Goal: Task Accomplishment & Management: Complete application form

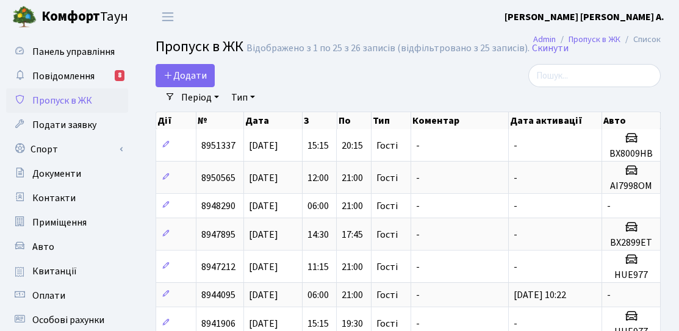
select select "25"
click at [198, 71] on span "Додати" at bounding box center [184, 75] width 43 height 13
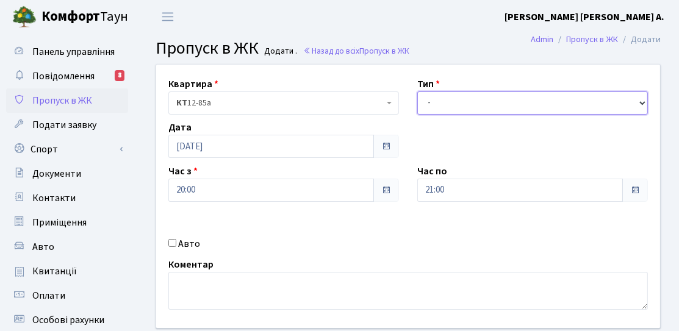
click at [468, 108] on select "- Доставка Таксі Гості Сервіс" at bounding box center [532, 102] width 231 height 23
select select "3"
click at [417, 91] on select "- Доставка Таксі Гості Сервіс" at bounding box center [532, 102] width 231 height 23
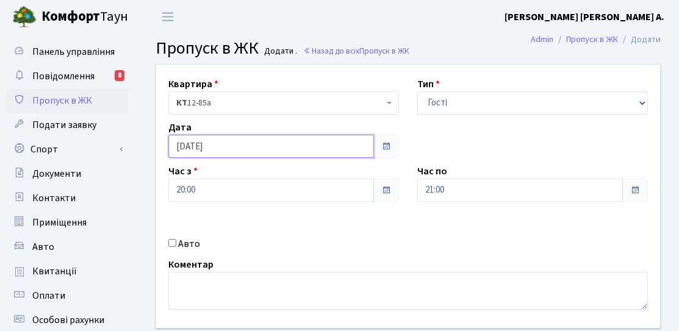
click at [219, 150] on input "[DATE]" at bounding box center [271, 146] width 206 height 23
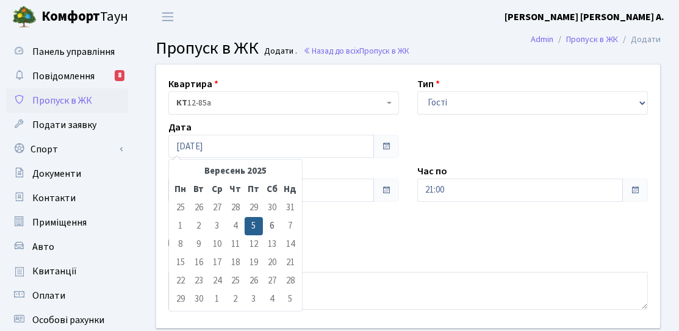
click at [270, 221] on td "6" at bounding box center [272, 226] width 18 height 18
type input "[DATE]"
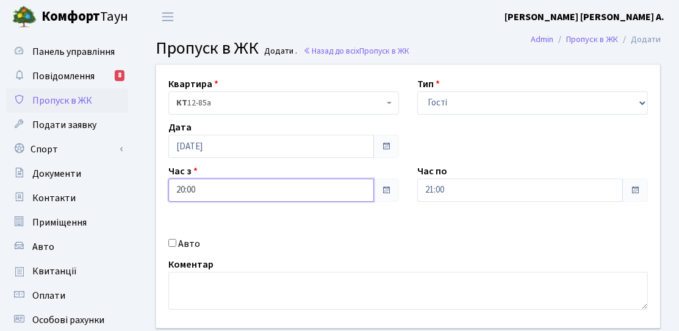
click at [212, 195] on input "20:00" at bounding box center [271, 190] width 206 height 23
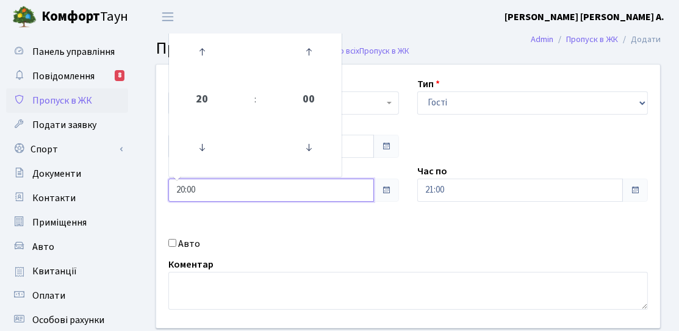
click at [203, 76] on td at bounding box center [202, 52] width 62 height 53
click at [201, 162] on icon at bounding box center [201, 147] width 33 height 33
click at [202, 160] on icon at bounding box center [201, 147] width 33 height 33
click at [213, 71] on link at bounding box center [202, 52] width 36 height 44
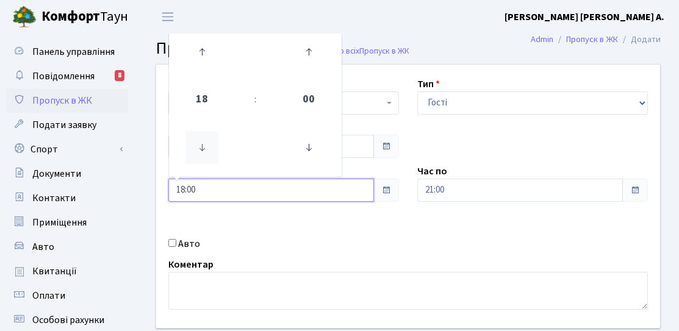
click at [217, 148] on icon at bounding box center [201, 147] width 33 height 33
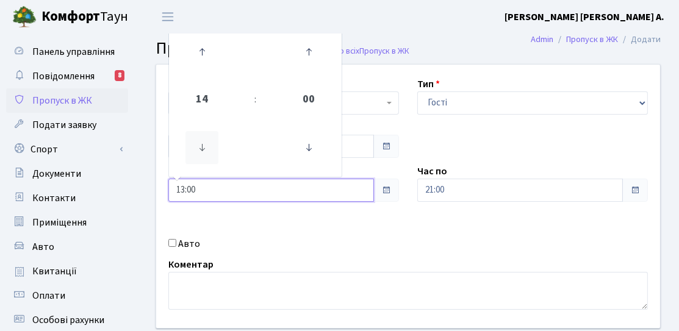
click at [217, 148] on icon at bounding box center [201, 147] width 33 height 33
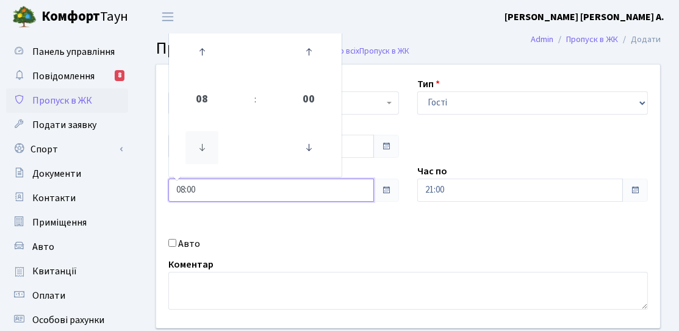
click at [217, 148] on icon at bounding box center [201, 147] width 33 height 33
click at [295, 143] on icon at bounding box center [308, 147] width 33 height 33
click at [199, 52] on icon at bounding box center [201, 51] width 33 height 33
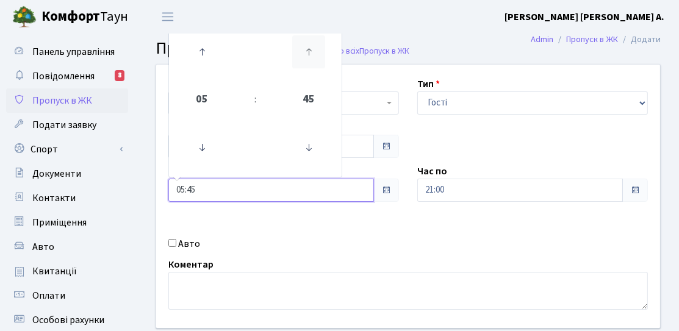
click at [306, 56] on icon at bounding box center [308, 51] width 33 height 33
type input "06:00"
click at [295, 247] on div "Авто" at bounding box center [283, 244] width 249 height 15
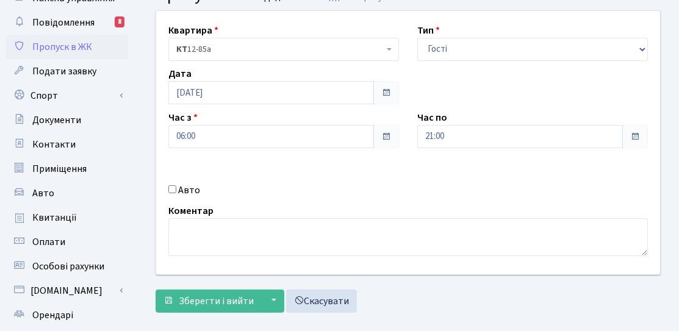
scroll to position [122, 0]
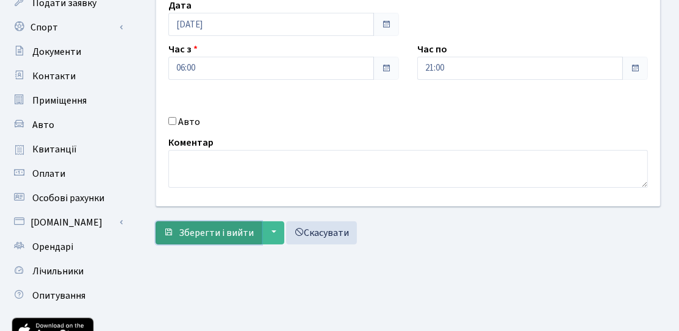
click at [224, 234] on span "Зберегти і вийти" at bounding box center [216, 232] width 75 height 13
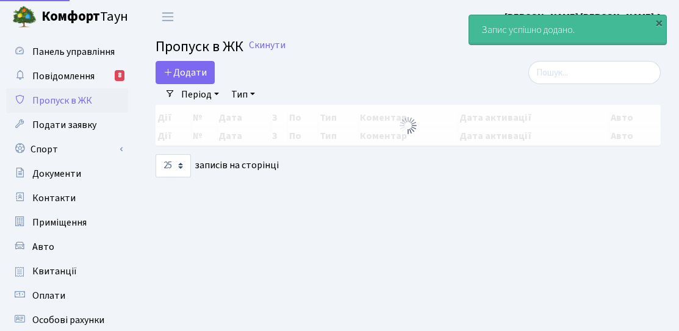
select select "25"
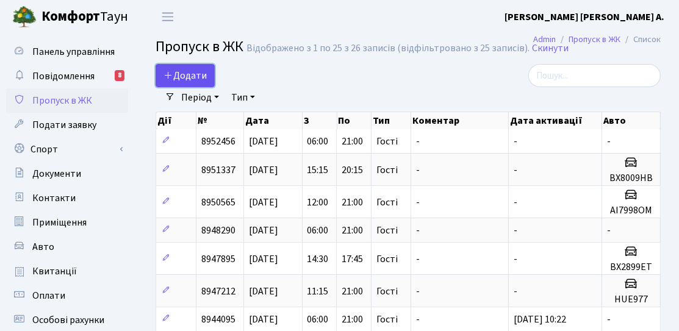
click at [193, 76] on span "Додати" at bounding box center [184, 75] width 43 height 13
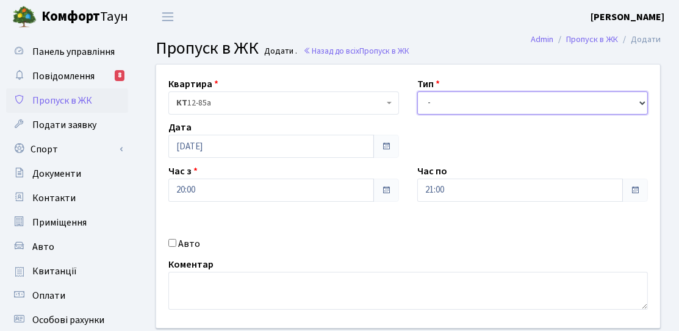
click at [534, 106] on select "- Доставка Таксі Гості Сервіс" at bounding box center [532, 102] width 231 height 23
select select "3"
click at [417, 91] on select "- Доставка Таксі Гості Сервіс" at bounding box center [532, 102] width 231 height 23
click at [180, 239] on label "Авто" at bounding box center [189, 244] width 22 height 15
click at [176, 239] on input "Авто" at bounding box center [172, 243] width 8 height 8
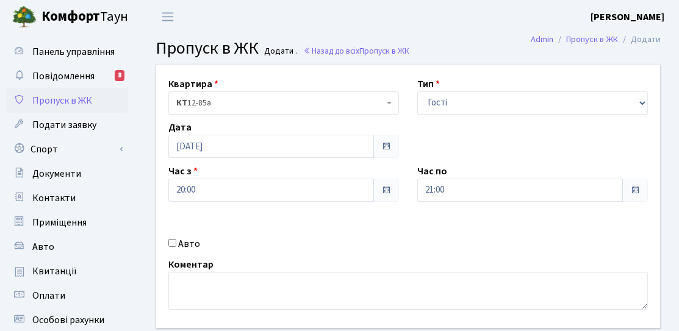
checkbox input "true"
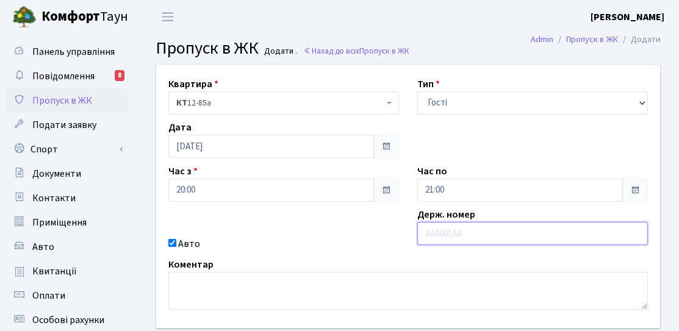
paste input "КА3320НА"
type input "КА3320НА"
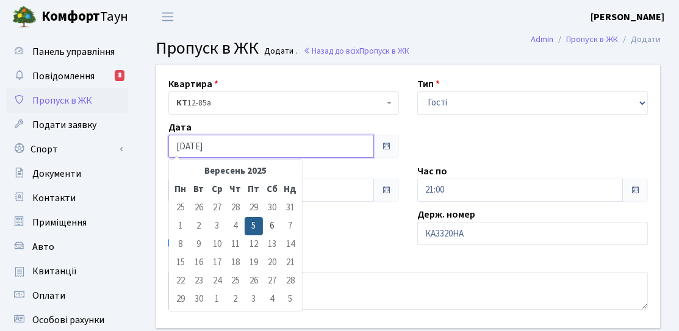
click at [212, 149] on input "[DATE]" at bounding box center [271, 146] width 206 height 23
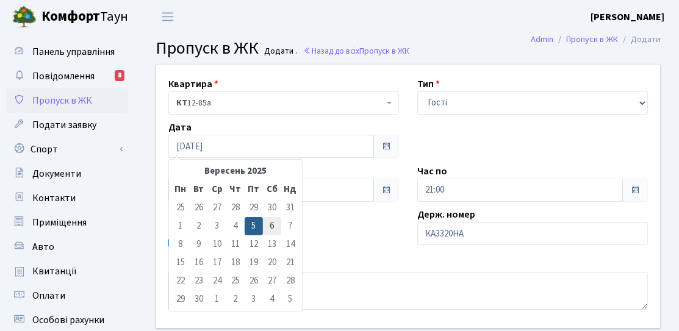
click at [274, 223] on td "6" at bounding box center [272, 226] width 18 height 18
type input "[DATE]"
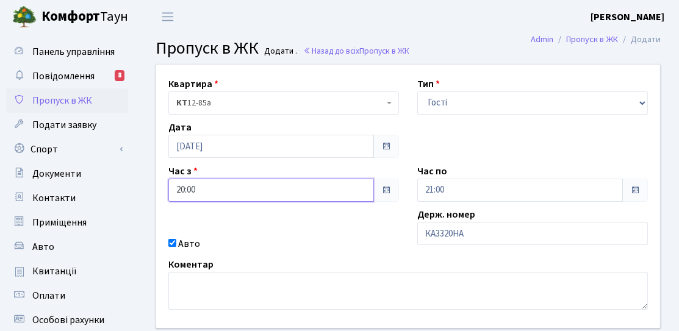
click at [209, 188] on input "20:00" at bounding box center [271, 190] width 206 height 23
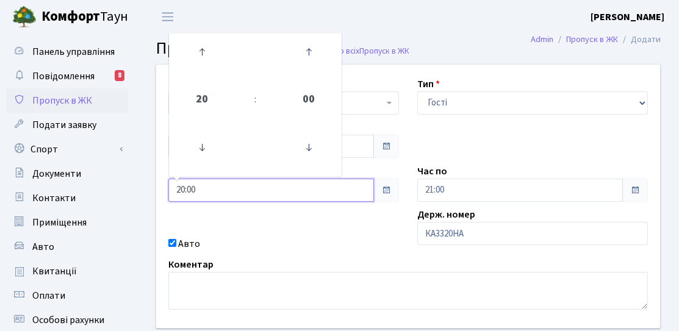
click at [198, 81] on td "20" at bounding box center [202, 100] width 62 height 43
click at [199, 73] on link at bounding box center [202, 52] width 36 height 44
click at [203, 146] on icon at bounding box center [201, 147] width 33 height 33
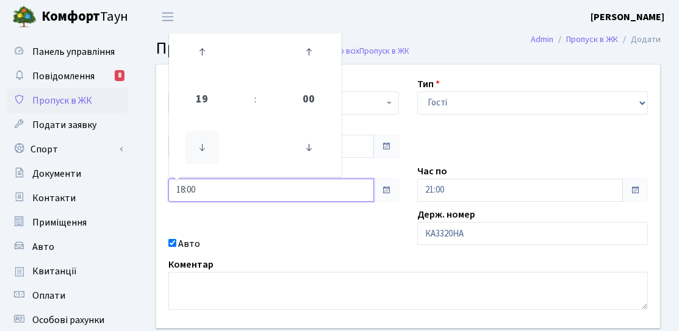
click at [203, 146] on icon at bounding box center [201, 147] width 33 height 33
click at [202, 57] on icon at bounding box center [201, 51] width 33 height 33
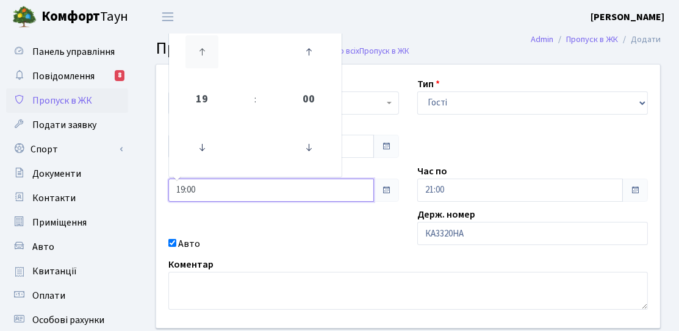
click at [202, 57] on icon at bounding box center [201, 51] width 33 height 33
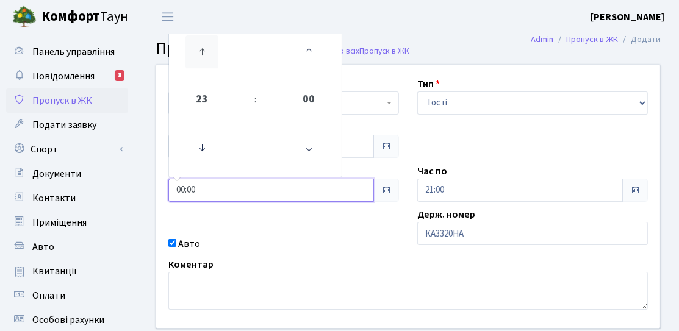
click at [202, 57] on icon at bounding box center [201, 51] width 33 height 33
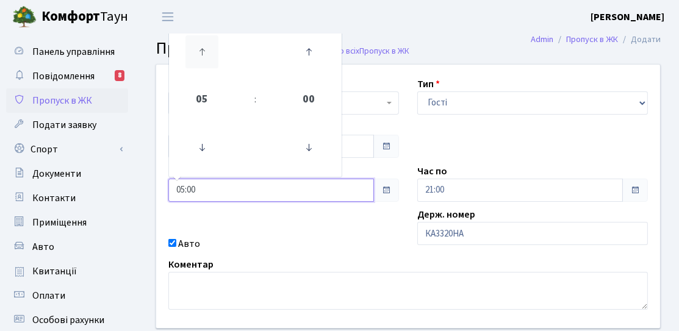
click at [202, 57] on icon at bounding box center [201, 51] width 33 height 33
type input "08:00"
click at [509, 145] on div "Квартира <b>КТ</b>&nbsp;&nbsp;&nbsp;&nbsp;12-85а КТ 12-85а Тип - Доставка Таксі…" at bounding box center [408, 197] width 522 height 264
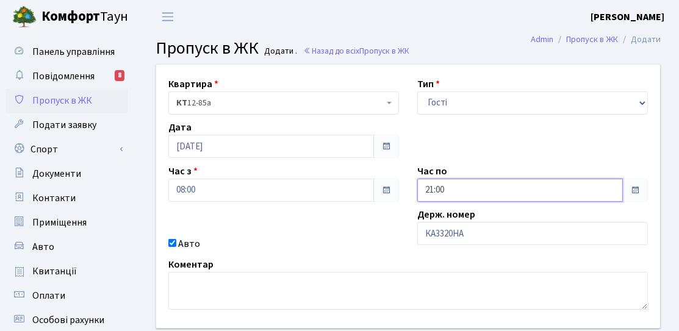
click at [464, 185] on input "21:00" at bounding box center [520, 190] width 206 height 23
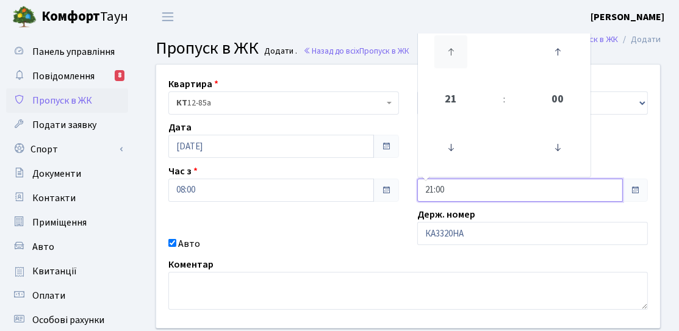
click at [444, 61] on icon at bounding box center [450, 51] width 33 height 33
click at [437, 66] on icon at bounding box center [450, 51] width 33 height 33
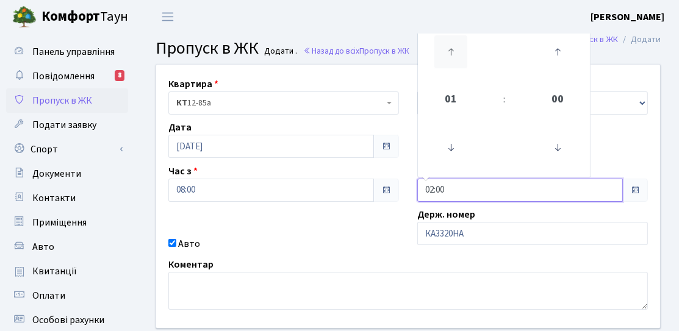
click at [437, 66] on icon at bounding box center [450, 51] width 33 height 33
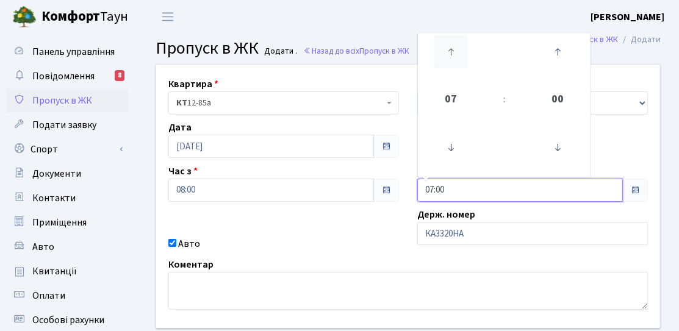
click at [437, 66] on icon at bounding box center [450, 51] width 33 height 33
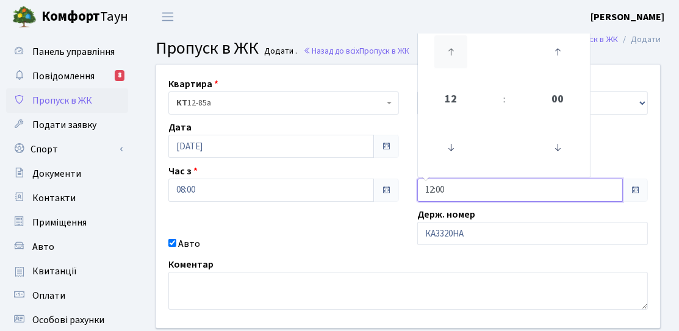
click at [450, 40] on icon at bounding box center [450, 51] width 33 height 33
type input "13:00"
click at [339, 243] on div "Авто" at bounding box center [283, 244] width 249 height 15
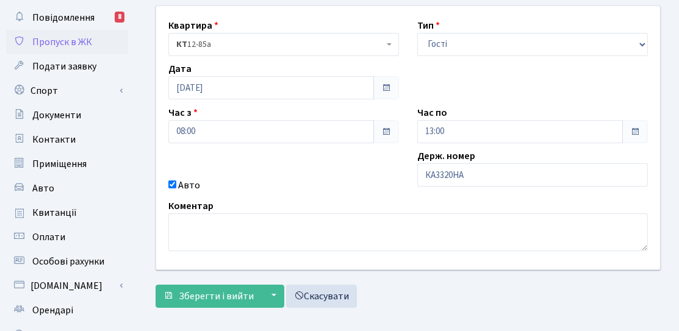
scroll to position [183, 0]
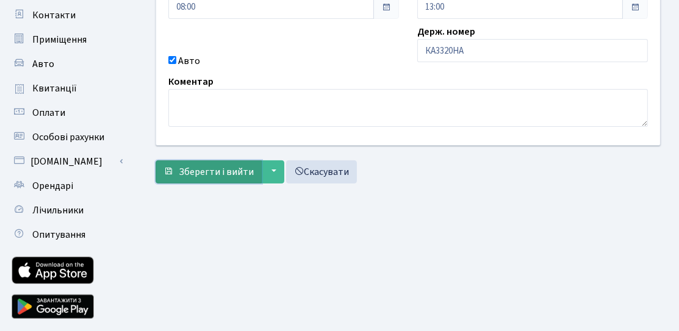
click at [182, 168] on span "Зберегти і вийти" at bounding box center [216, 171] width 75 height 13
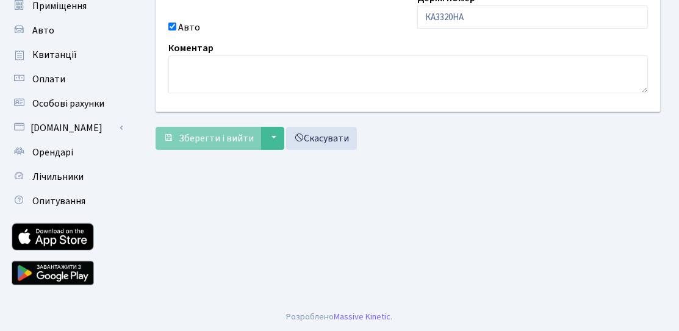
scroll to position [217, 0]
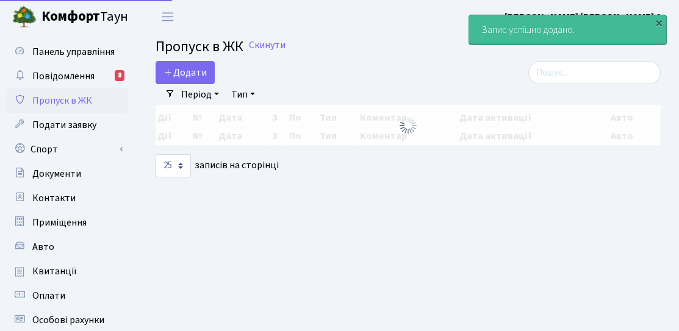
select select "25"
